Goal: Obtain resource: Download file/media

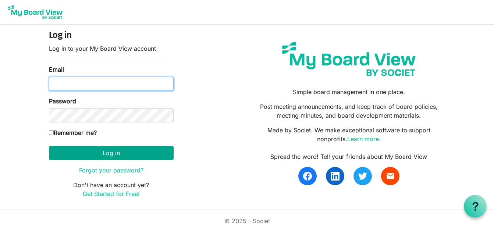
type input "[EMAIL_ADDRESS][DOMAIN_NAME]"
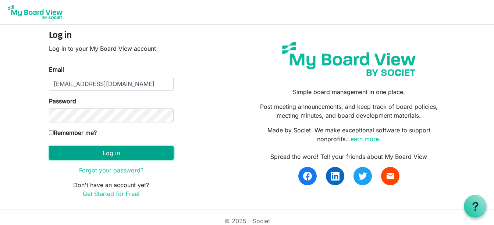
click at [108, 147] on button "Log in" at bounding box center [111, 153] width 125 height 14
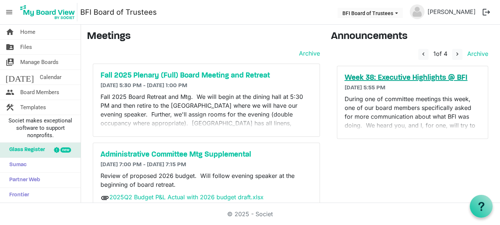
click at [398, 75] on h5 "Week 38: Executive Highlights @ BFI" at bounding box center [412, 78] width 136 height 9
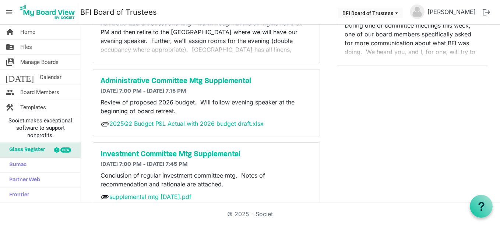
scroll to position [92, 0]
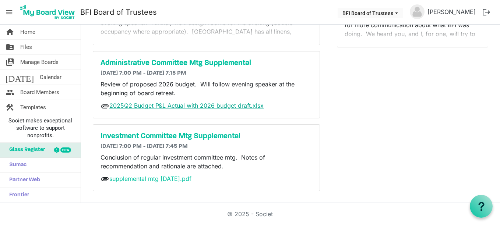
click at [165, 104] on link "2025Q2 Budget P&L Actual with 2026 budget draft.xlsx" at bounding box center [186, 105] width 154 height 7
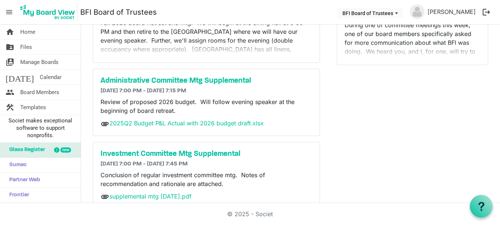
scroll to position [92, 0]
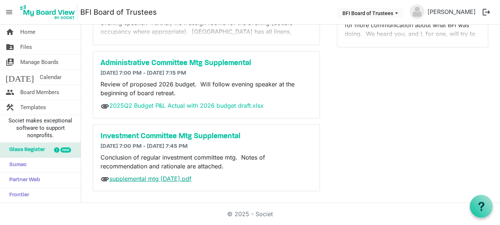
click at [154, 178] on link "supplemental mtg 25 sep 2025.pdf" at bounding box center [150, 178] width 82 height 7
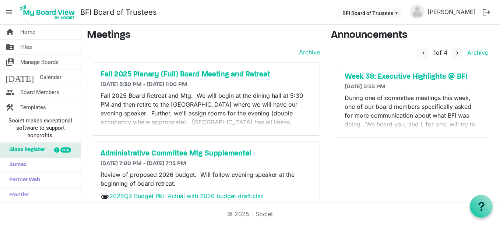
scroll to position [0, 0]
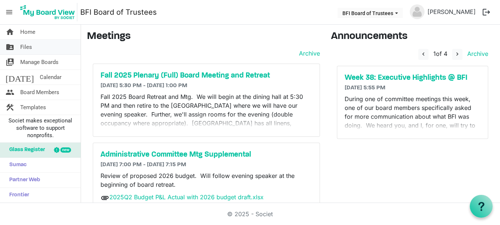
click at [25, 45] on span "Files" at bounding box center [26, 47] width 12 height 15
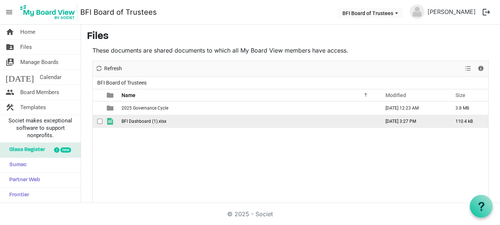
click at [131, 120] on span "BFI Dashboard (1).xlsx" at bounding box center [143, 121] width 45 height 5
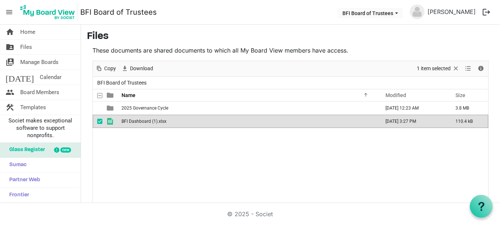
click at [126, 120] on span "BFI Dashboard (1).xlsx" at bounding box center [143, 121] width 45 height 5
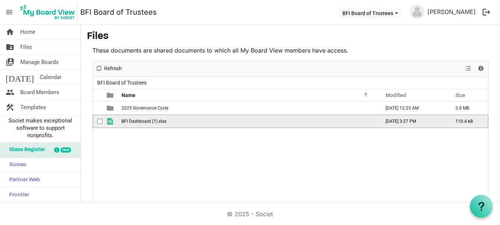
click at [127, 120] on span "BFI Dashboard (1).xlsx" at bounding box center [143, 121] width 45 height 5
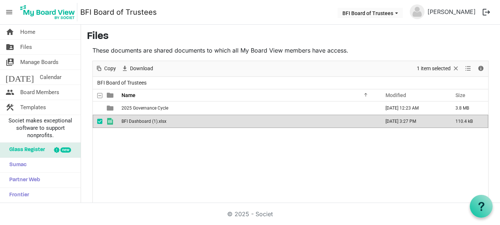
click at [250, 153] on div "2025 Governance Cycle September 21, 2025 12:23 AM 3.8 MB BFI Dashboard (1).xlsx…" at bounding box center [290, 164] width 395 height 124
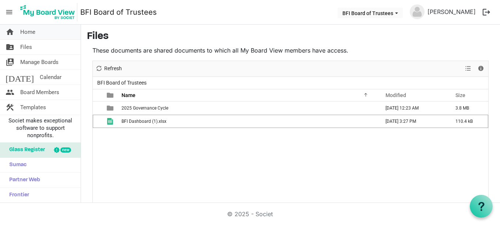
click at [27, 29] on span "Home" at bounding box center [27, 32] width 15 height 15
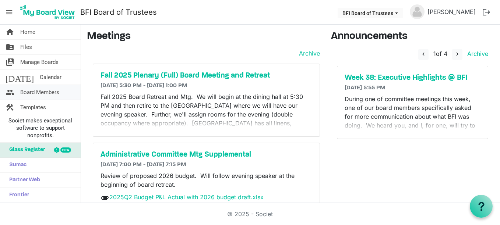
click at [25, 90] on span "Board Members" at bounding box center [39, 92] width 39 height 15
